Goal: Information Seeking & Learning: Learn about a topic

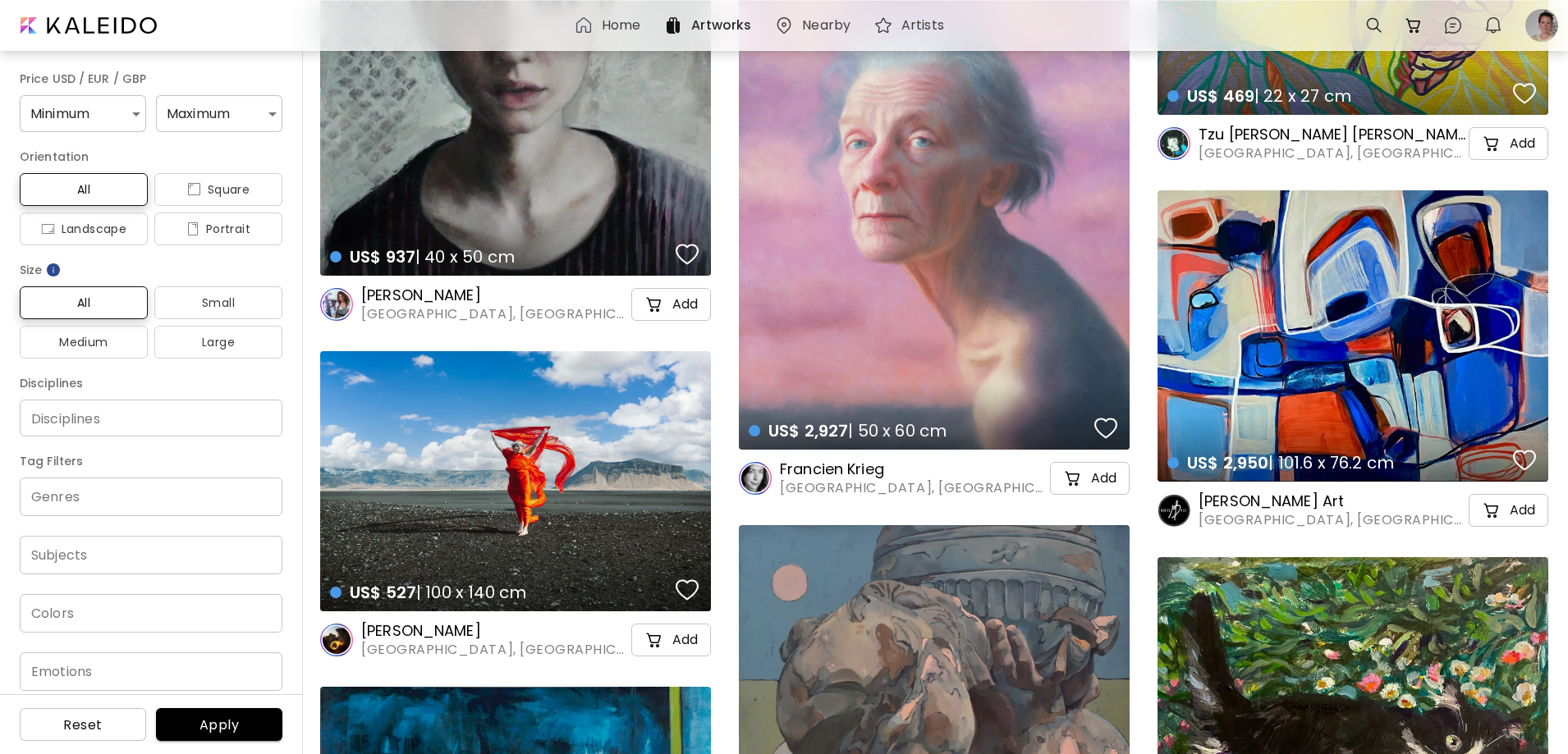
scroll to position [3282, 0]
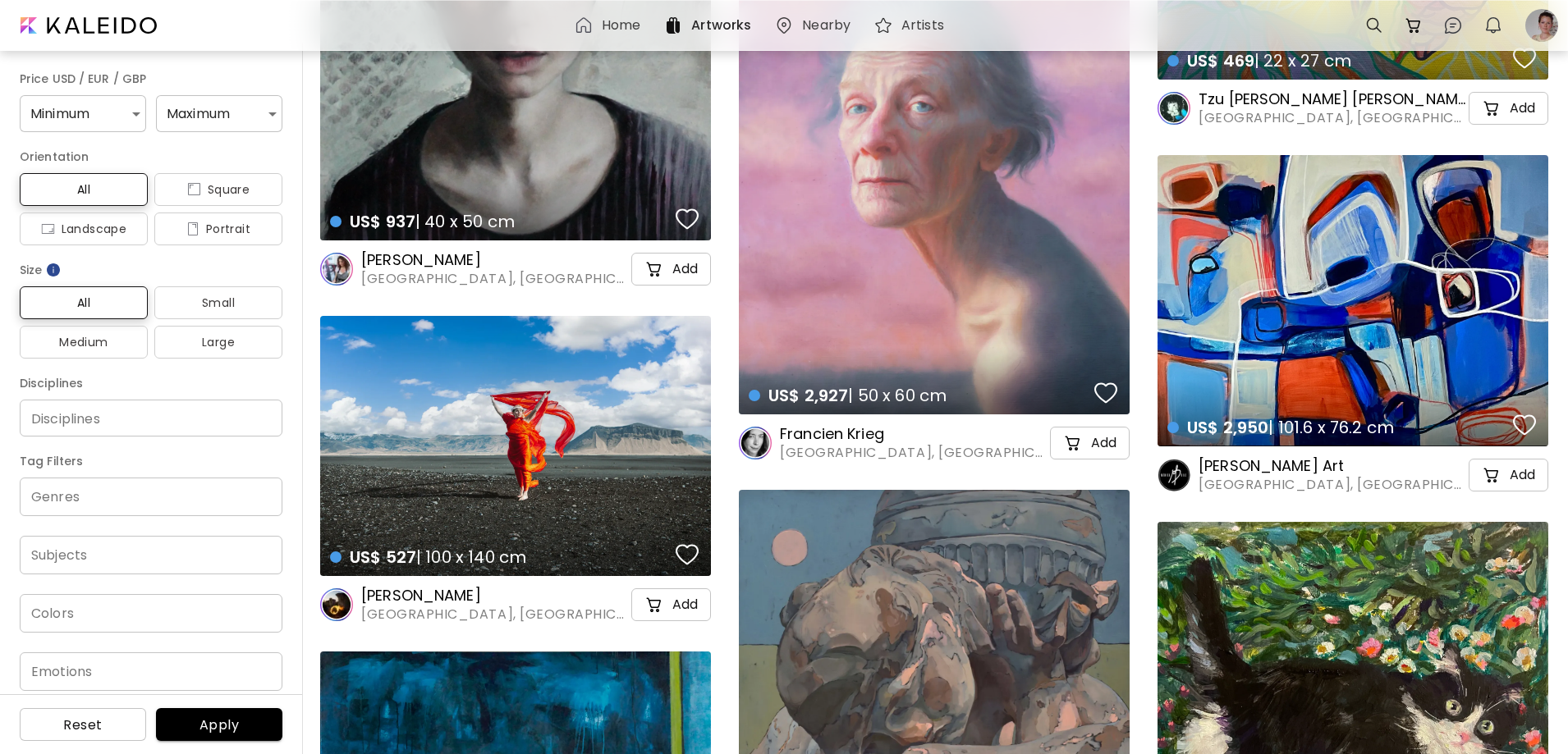
click at [825, 427] on h6 "Francien Krieg" at bounding box center [913, 434] width 267 height 20
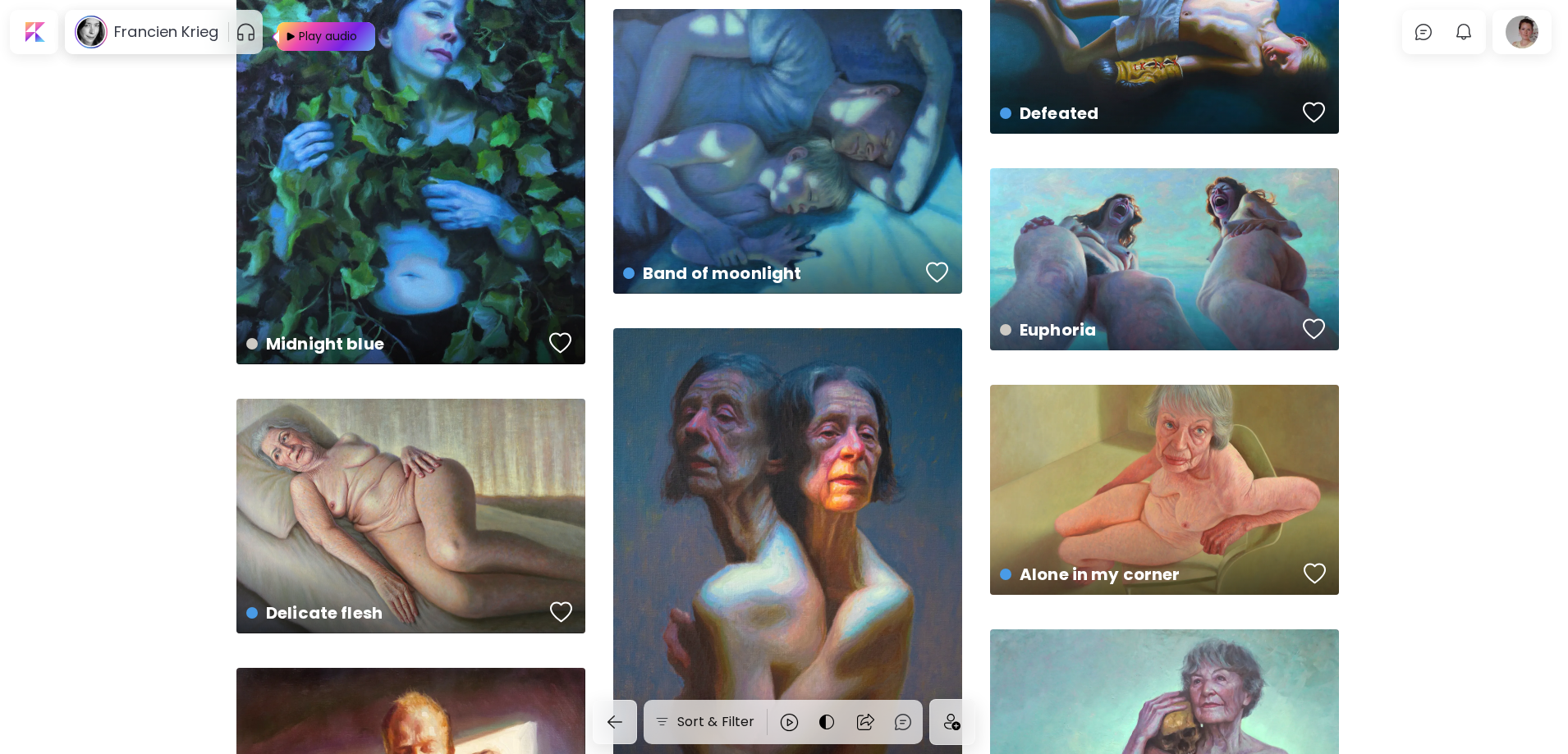
scroll to position [9026, 0]
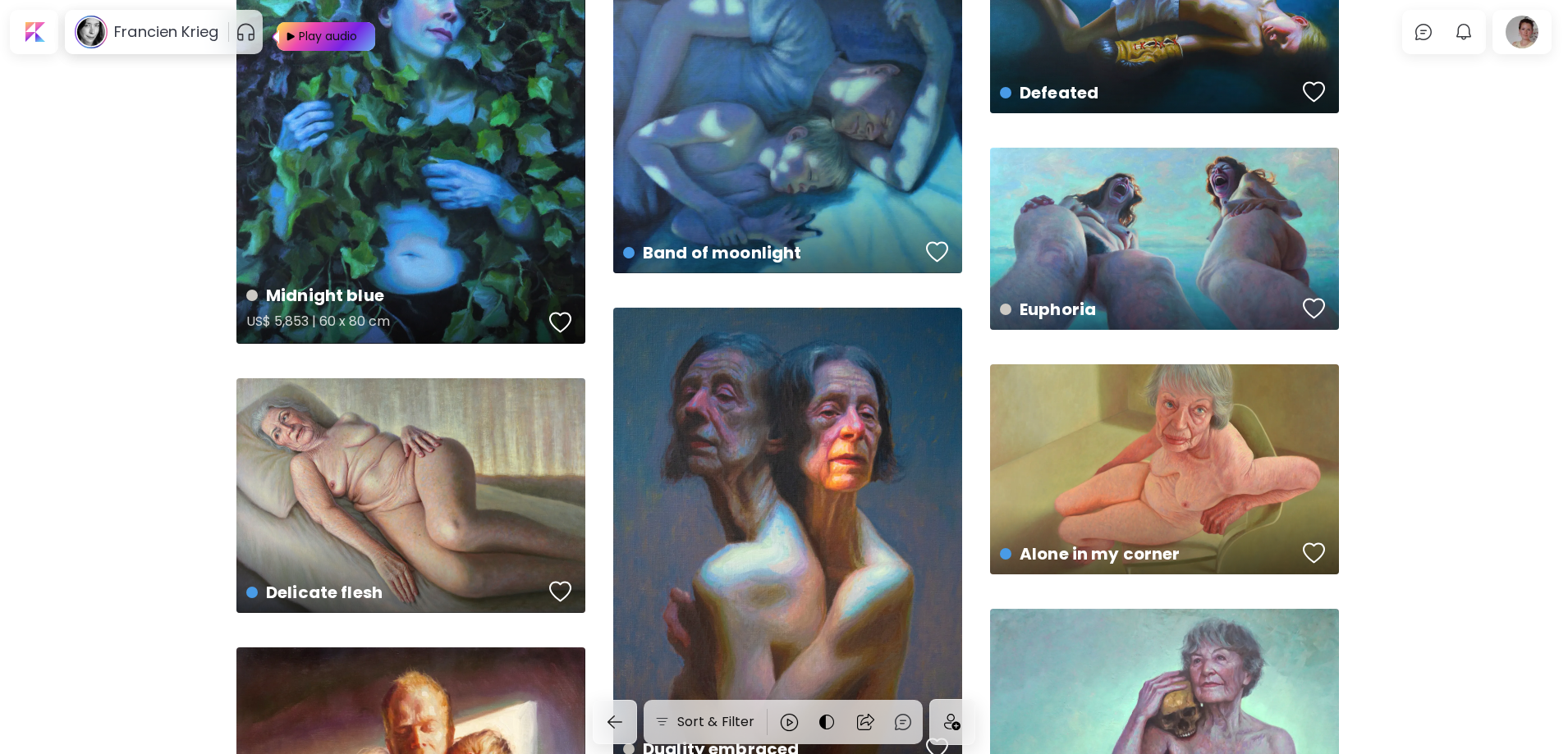
click at [502, 189] on div "Midnight blue US$ 5,853 | 60 x 80 cm" at bounding box center [411, 116] width 349 height 455
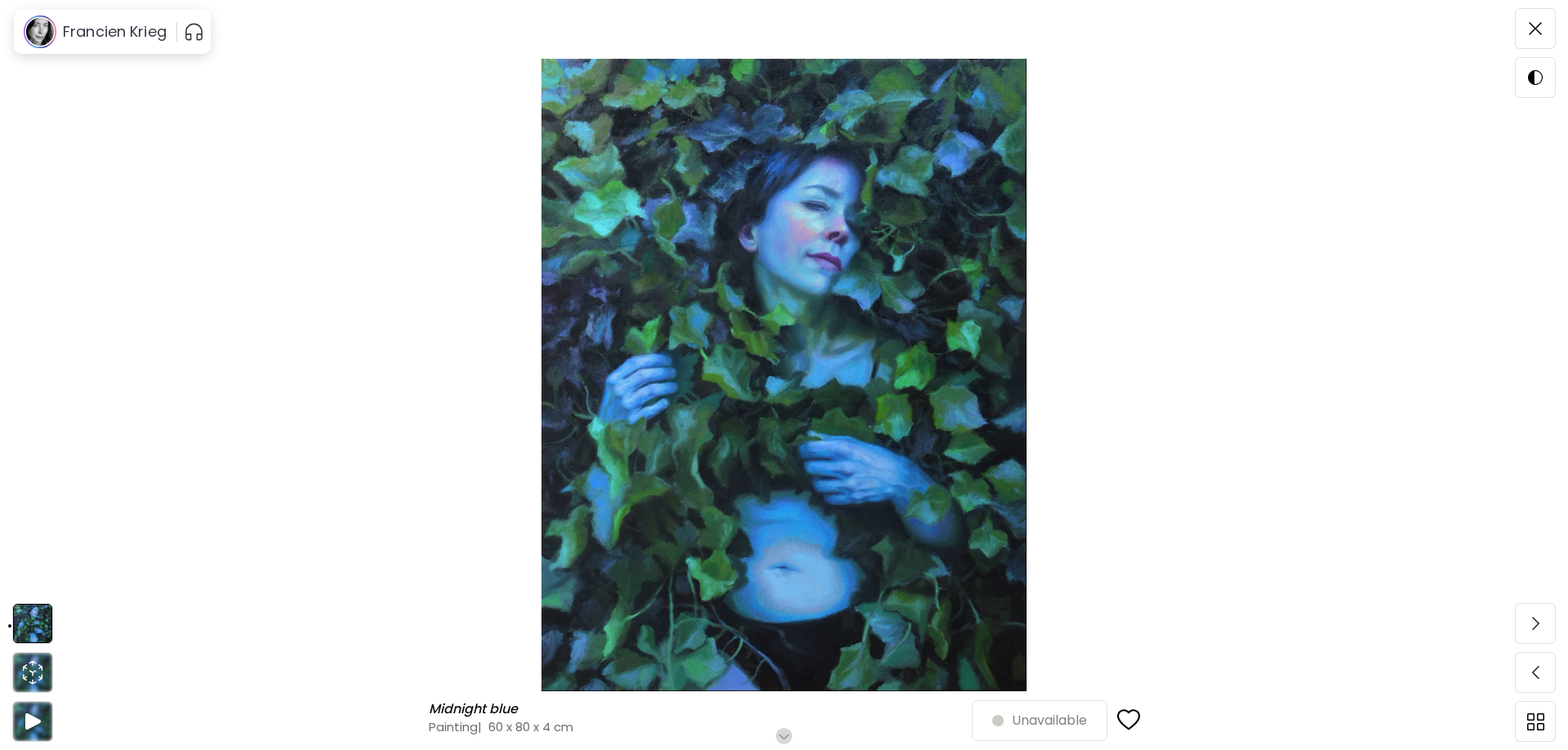
scroll to position [82, 0]
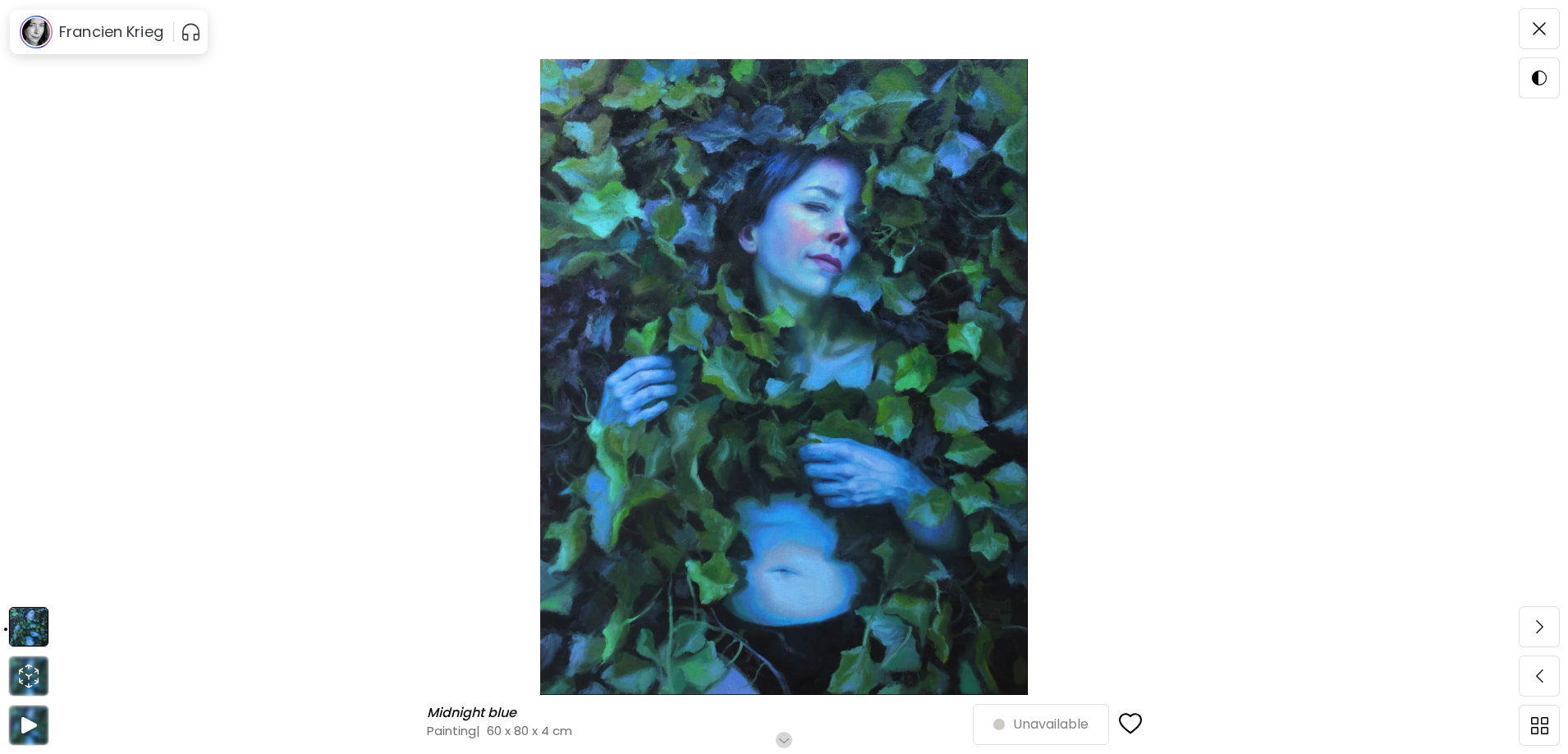
click at [931, 361] on img at bounding box center [784, 377] width 1430 height 636
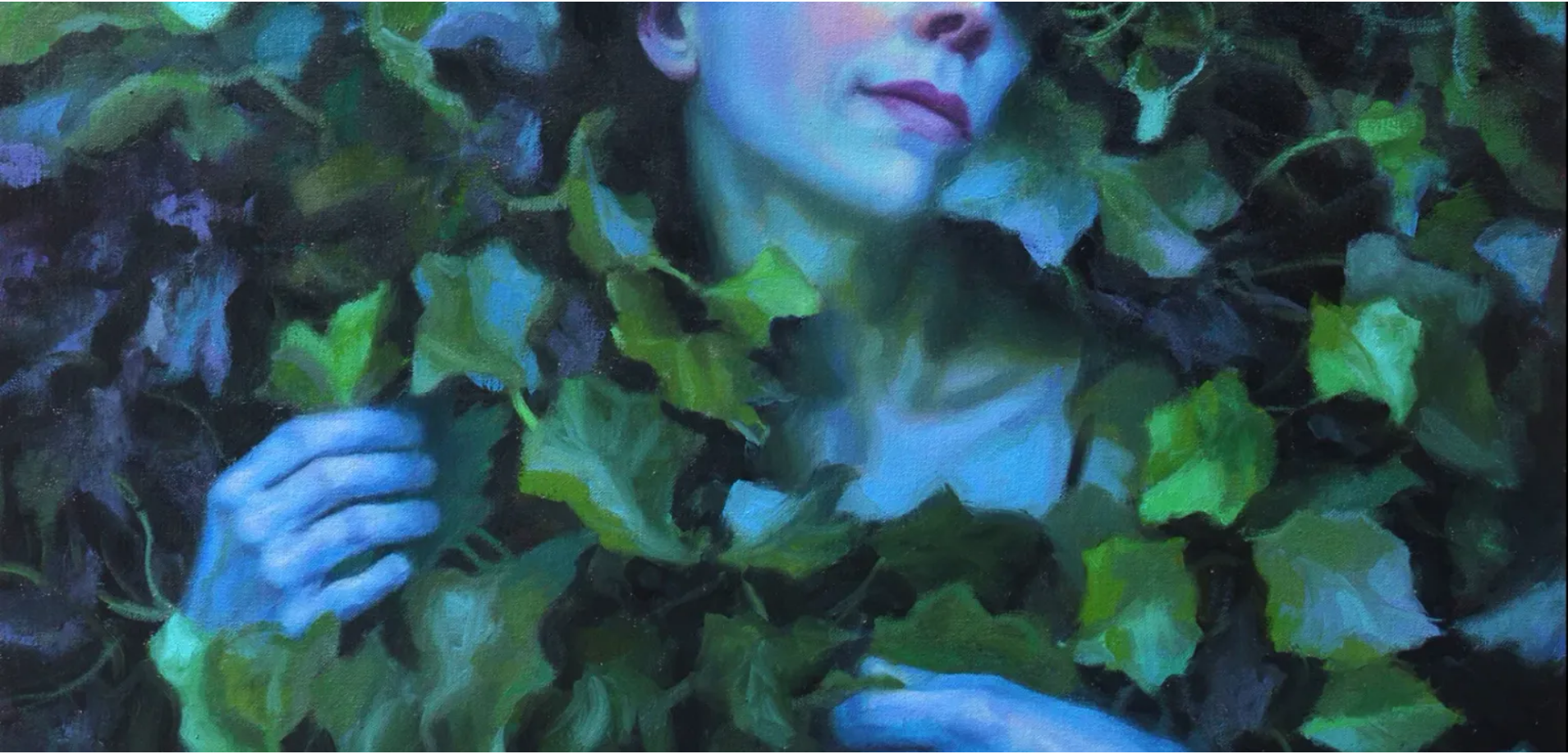
scroll to position [164, 0]
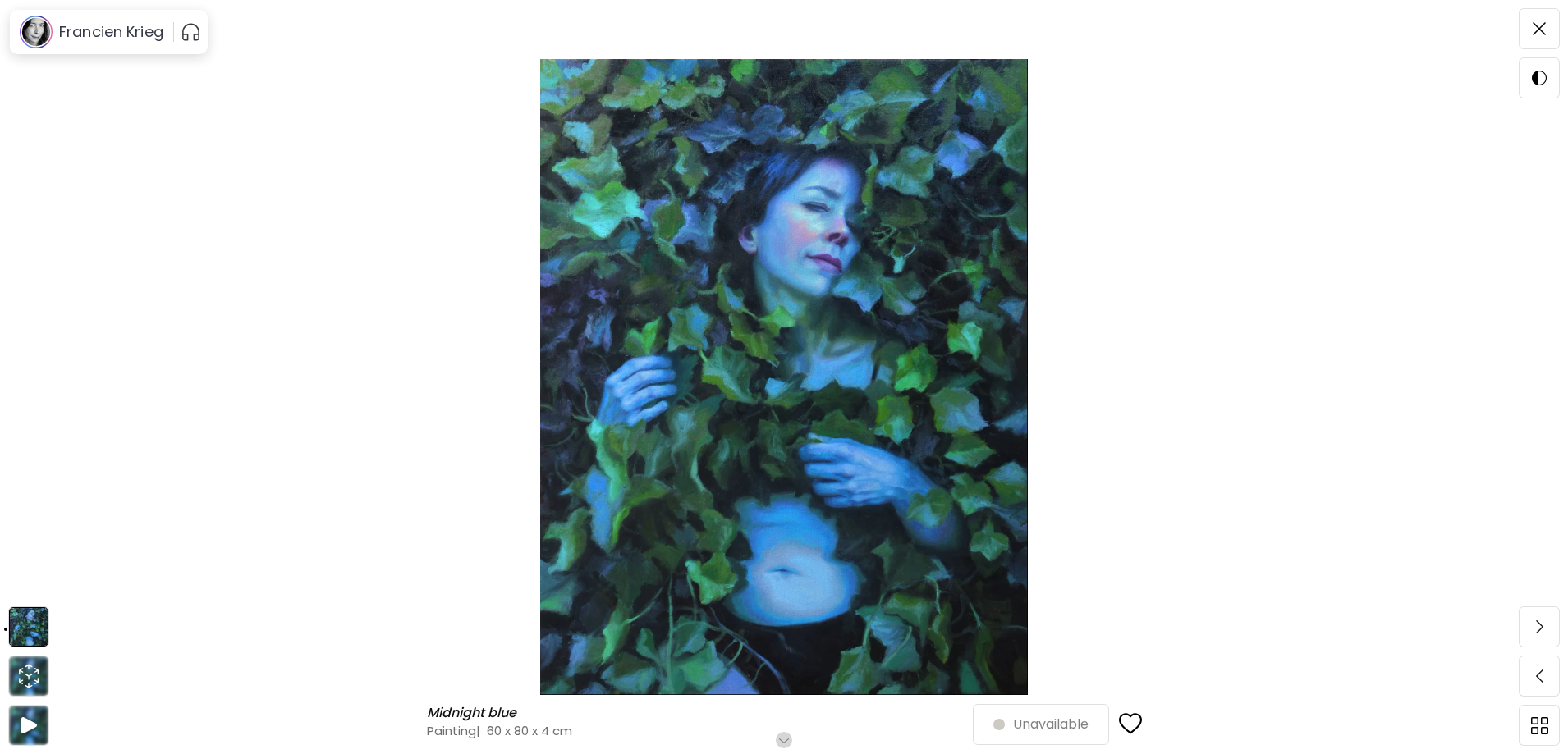
scroll to position [0, 0]
click at [1138, 725] on div "button" at bounding box center [1130, 724] width 23 height 24
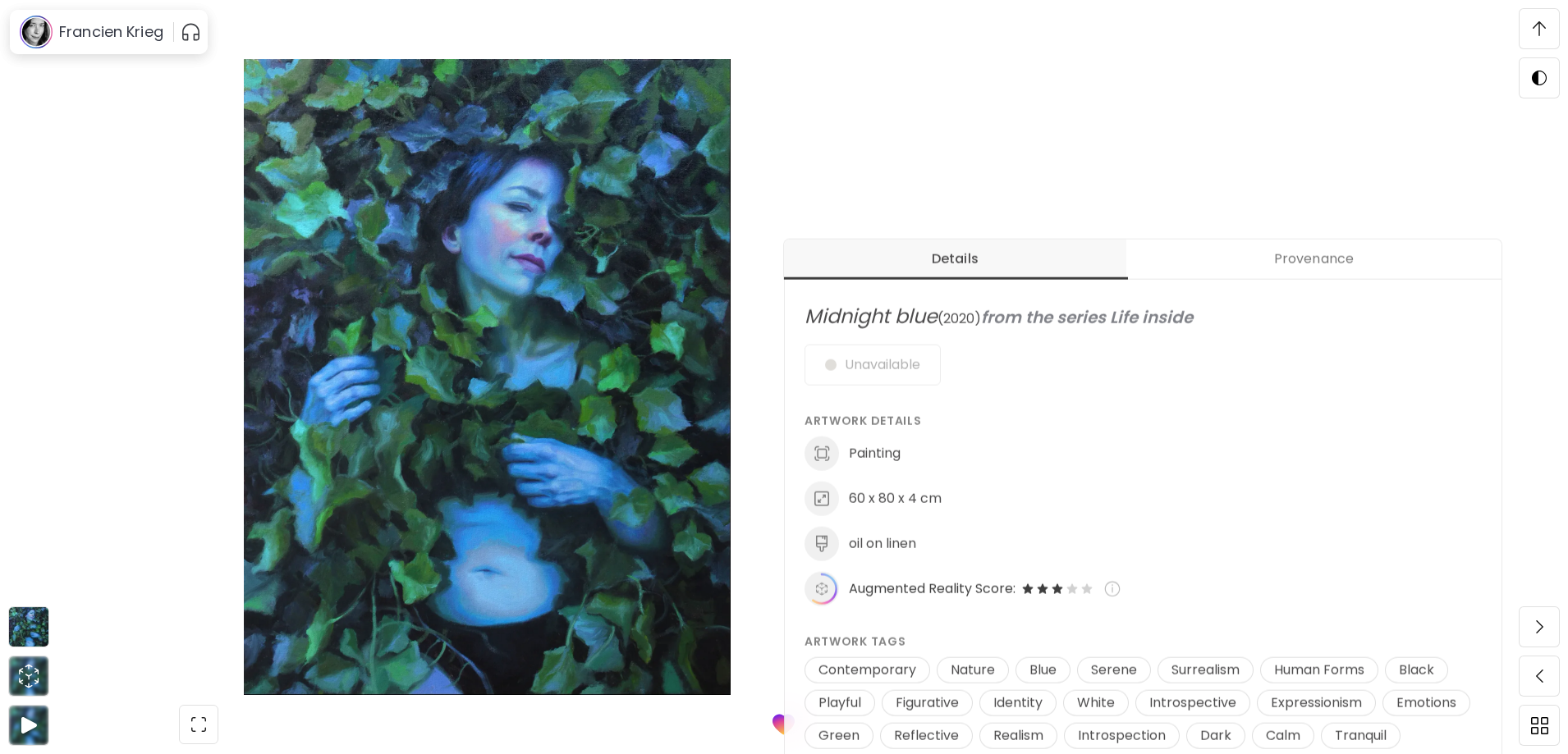
scroll to position [574, 0]
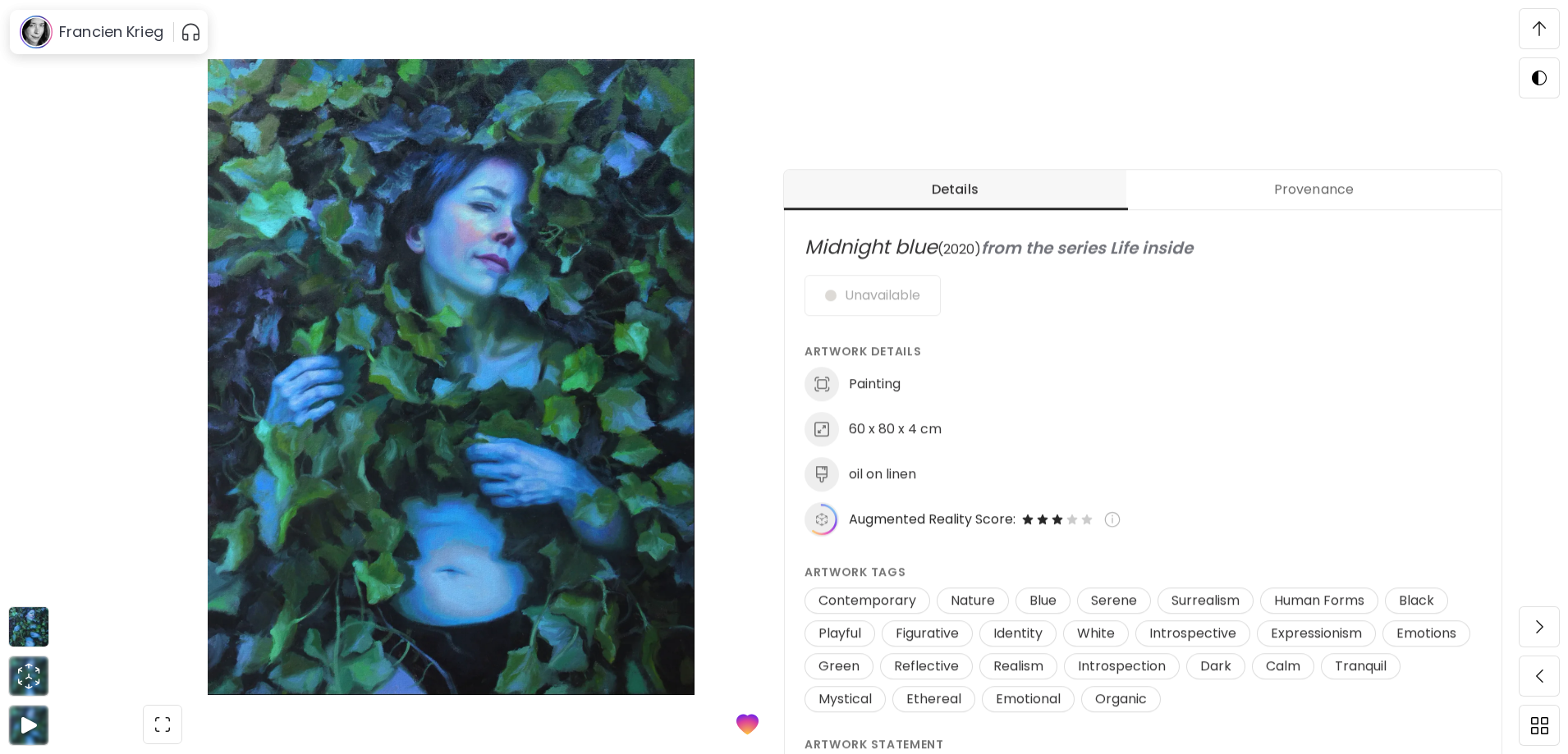
click at [1119, 246] on span "from the series Life inside" at bounding box center [1087, 247] width 212 height 23
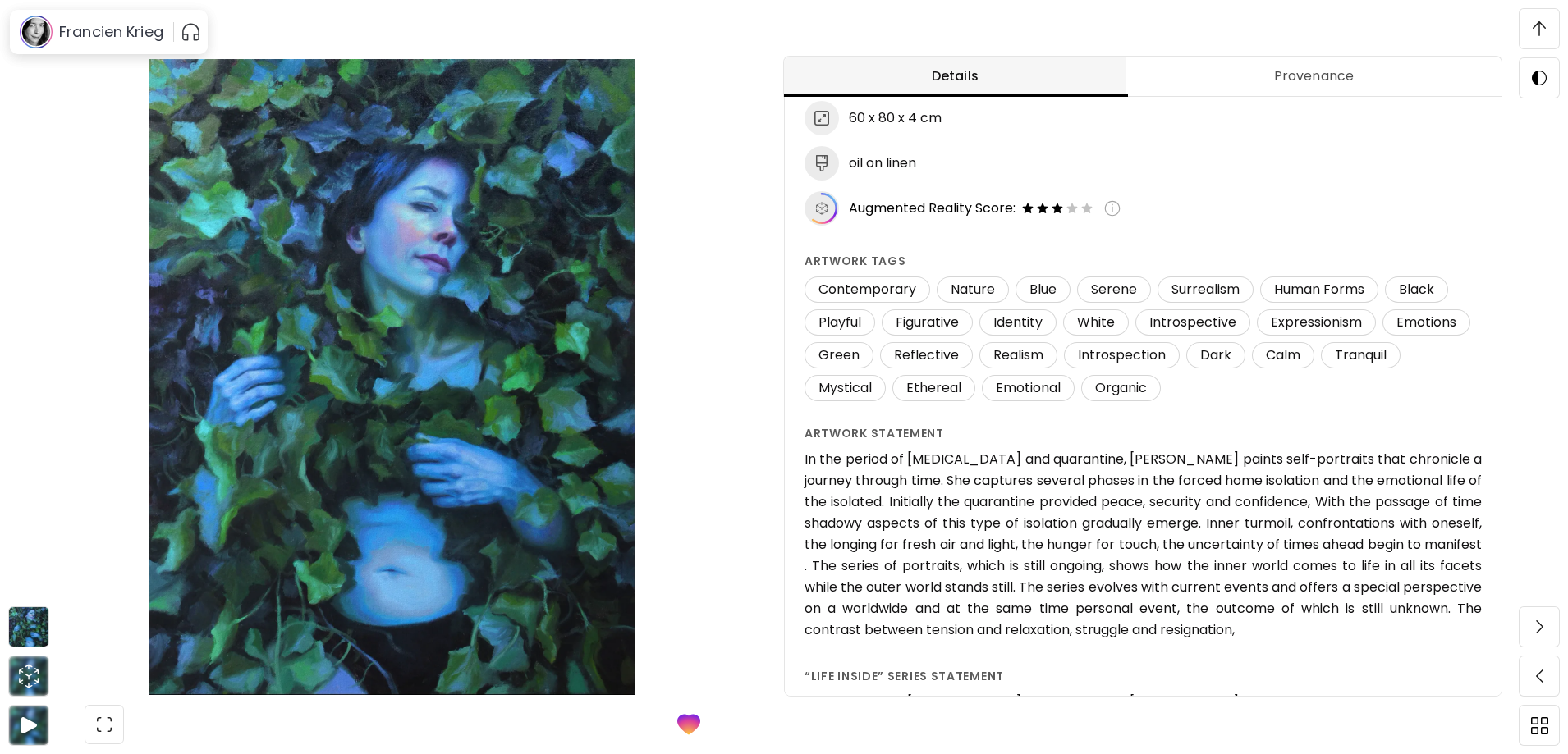
scroll to position [161, 0]
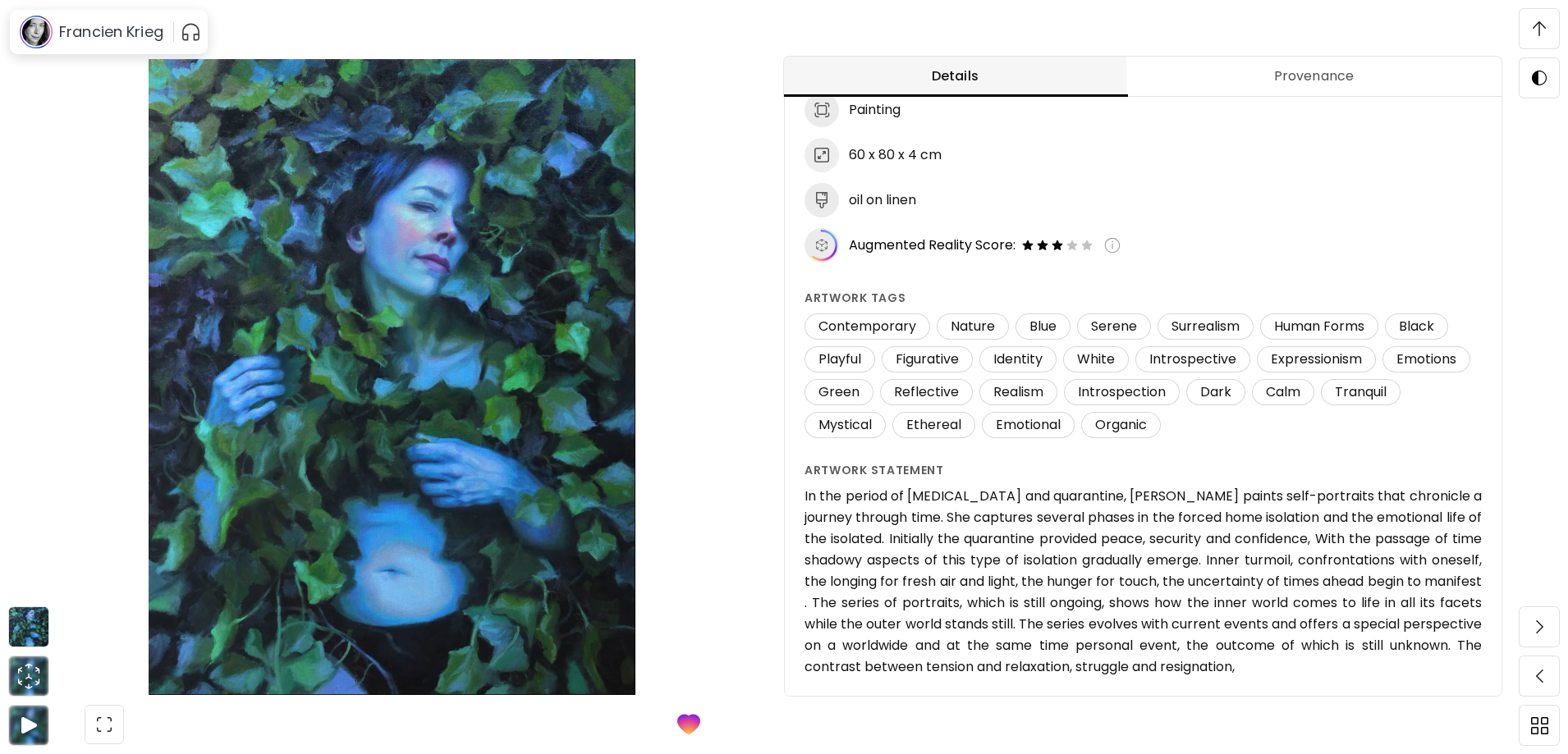
click at [1344, 67] on span "Provenance" at bounding box center [1314, 76] width 355 height 20
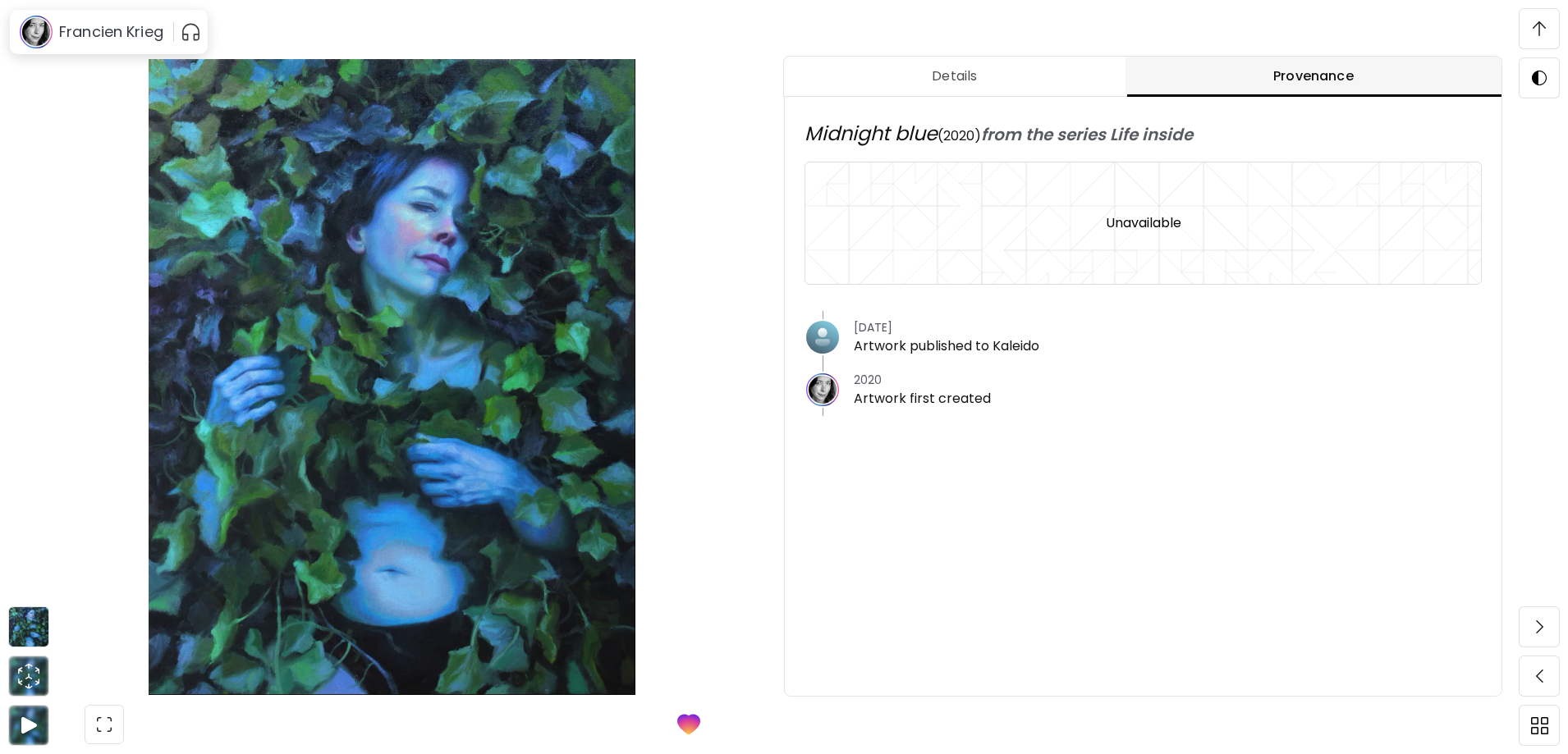
scroll to position [0, 0]
click at [830, 391] on image at bounding box center [822, 390] width 33 height 33
click at [112, 33] on h6 "Francien Krieg" at bounding box center [111, 32] width 104 height 20
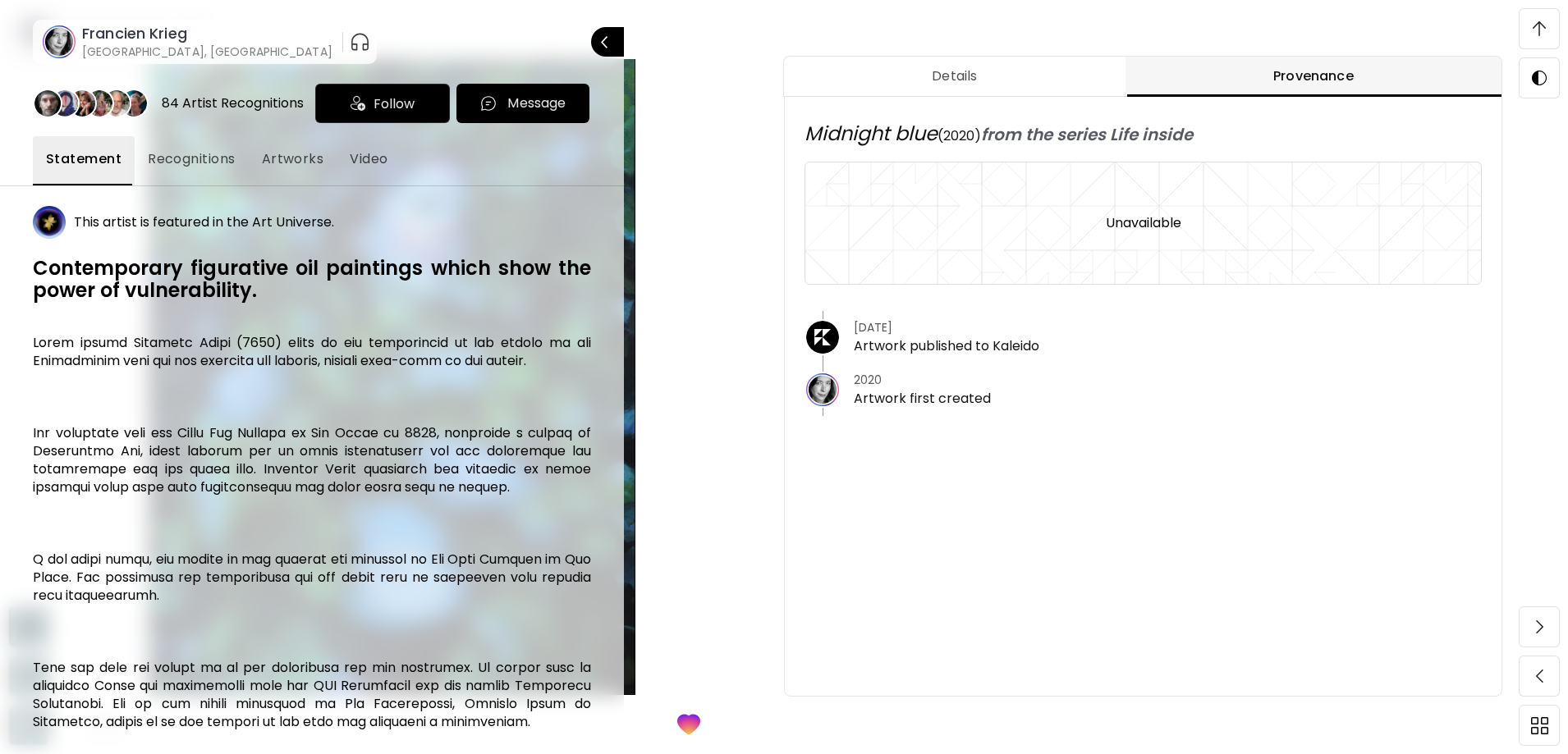
click at [189, 175] on button "Recognitions" at bounding box center [192, 160] width 114 height 50
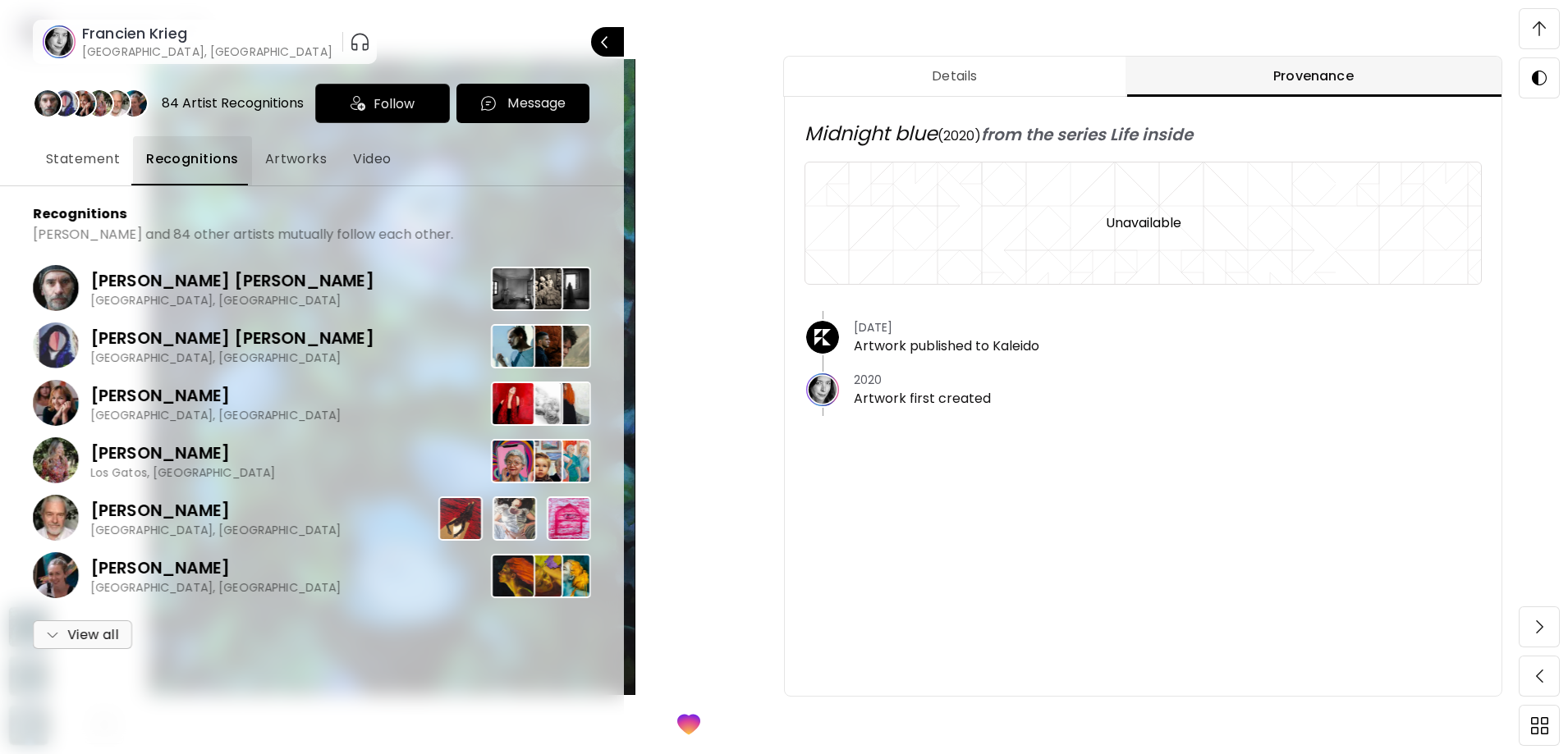
click at [69, 520] on image at bounding box center [55, 517] width 46 height 46
